Goal: Check status: Check status

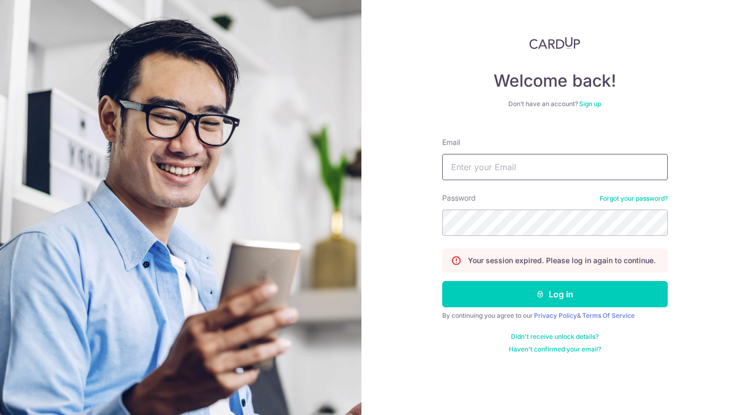
click at [515, 169] on input "Email" at bounding box center [555, 167] width 226 height 26
type input "[EMAIL_ADDRESS][DOMAIN_NAME]"
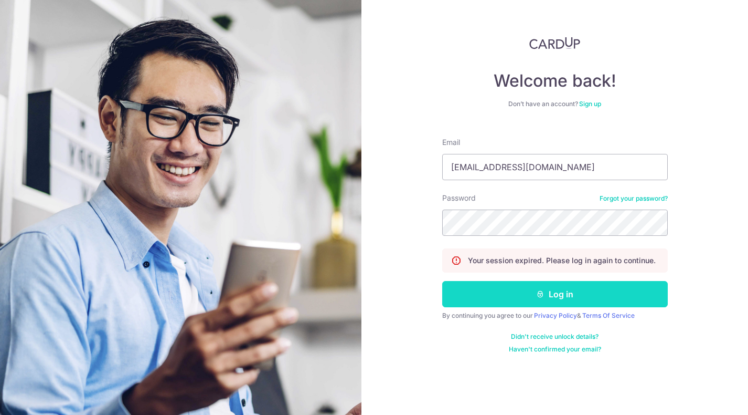
click at [574, 293] on button "Log in" at bounding box center [555, 294] width 226 height 26
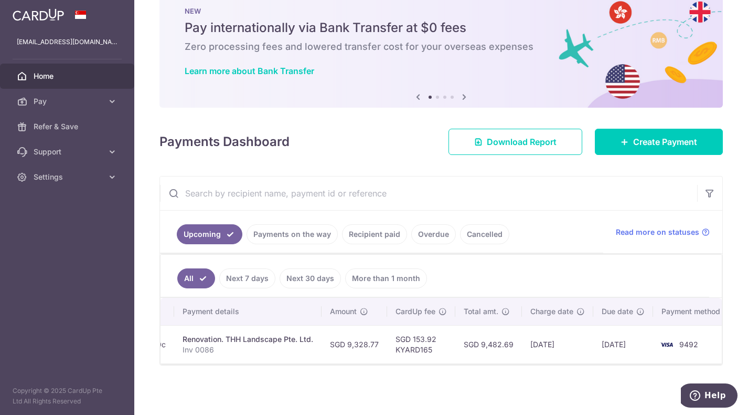
scroll to position [0, 162]
click at [373, 234] on link "Recipient paid" at bounding box center [374, 234] width 65 height 20
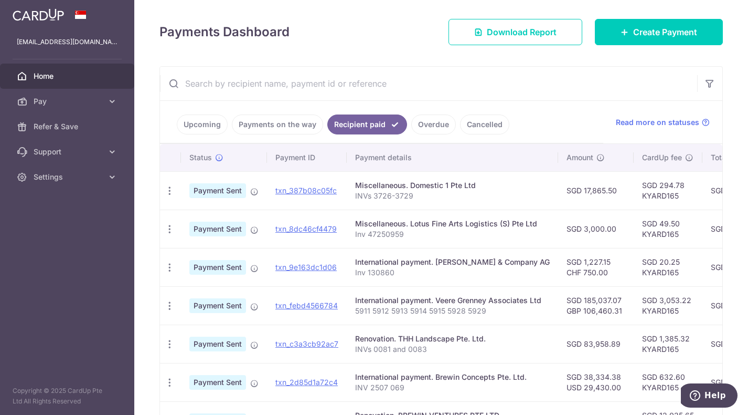
scroll to position [137, 0]
